Goal: Navigation & Orientation: Find specific page/section

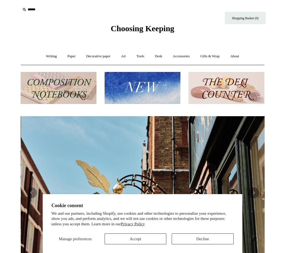
scroll to position [0, 244]
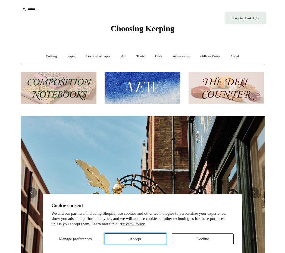
click at [134, 238] on button "Accept" at bounding box center [136, 239] width 62 height 11
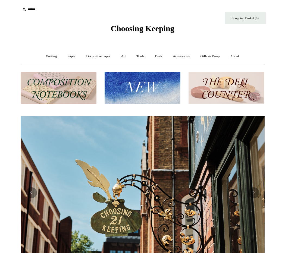
click at [232, 76] on img at bounding box center [226, 88] width 76 height 32
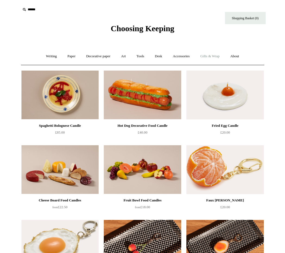
click at [220, 55] on link "Gifts & Wrap +" at bounding box center [209, 56] width 29 height 14
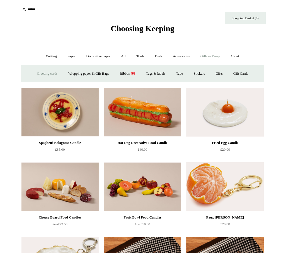
click at [50, 73] on link "Greeting cards +" at bounding box center [47, 74] width 30 height 14
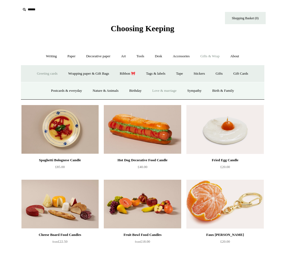
click at [164, 90] on link "Love & marriage" at bounding box center [164, 91] width 34 height 14
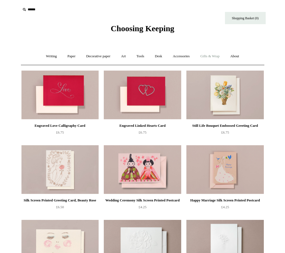
click at [210, 53] on link "Gifts & Wrap +" at bounding box center [209, 56] width 29 height 14
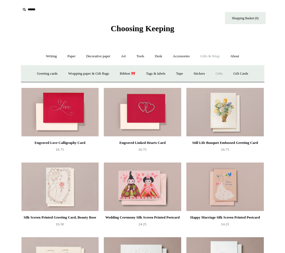
click at [220, 73] on link "Gifts +" at bounding box center [219, 74] width 17 height 14
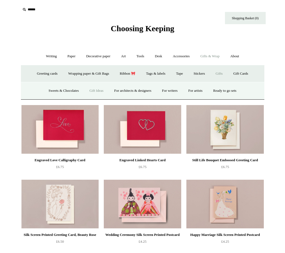
click at [96, 92] on link "Gift Ideas" at bounding box center [96, 91] width 24 height 14
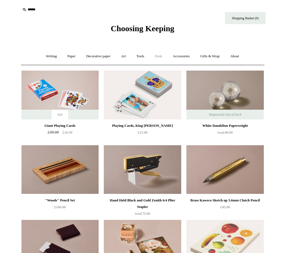
click at [162, 56] on link "Desk +" at bounding box center [158, 56] width 17 height 14
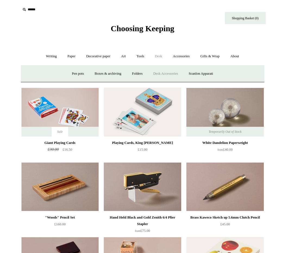
click at [169, 74] on link "Desk Accessories" at bounding box center [165, 74] width 34 height 14
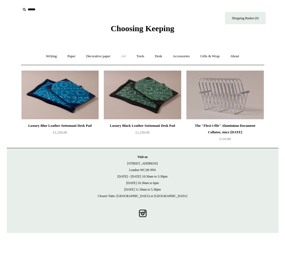
click at [123, 59] on link "Art +" at bounding box center [123, 56] width 14 height 14
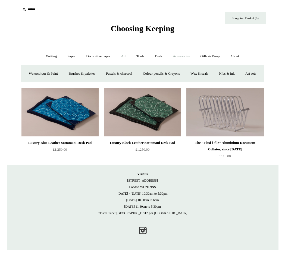
click at [183, 58] on link "Accessories +" at bounding box center [181, 56] width 27 height 14
click at [167, 73] on link "Ceramics +" at bounding box center [162, 74] width 23 height 14
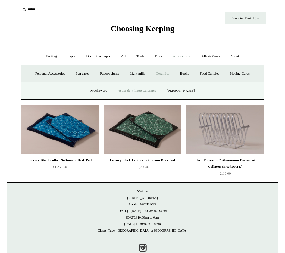
click at [152, 90] on link "Astier de Villatte Ceramics" at bounding box center [137, 91] width 48 height 14
